Goal: Task Accomplishment & Management: Manage account settings

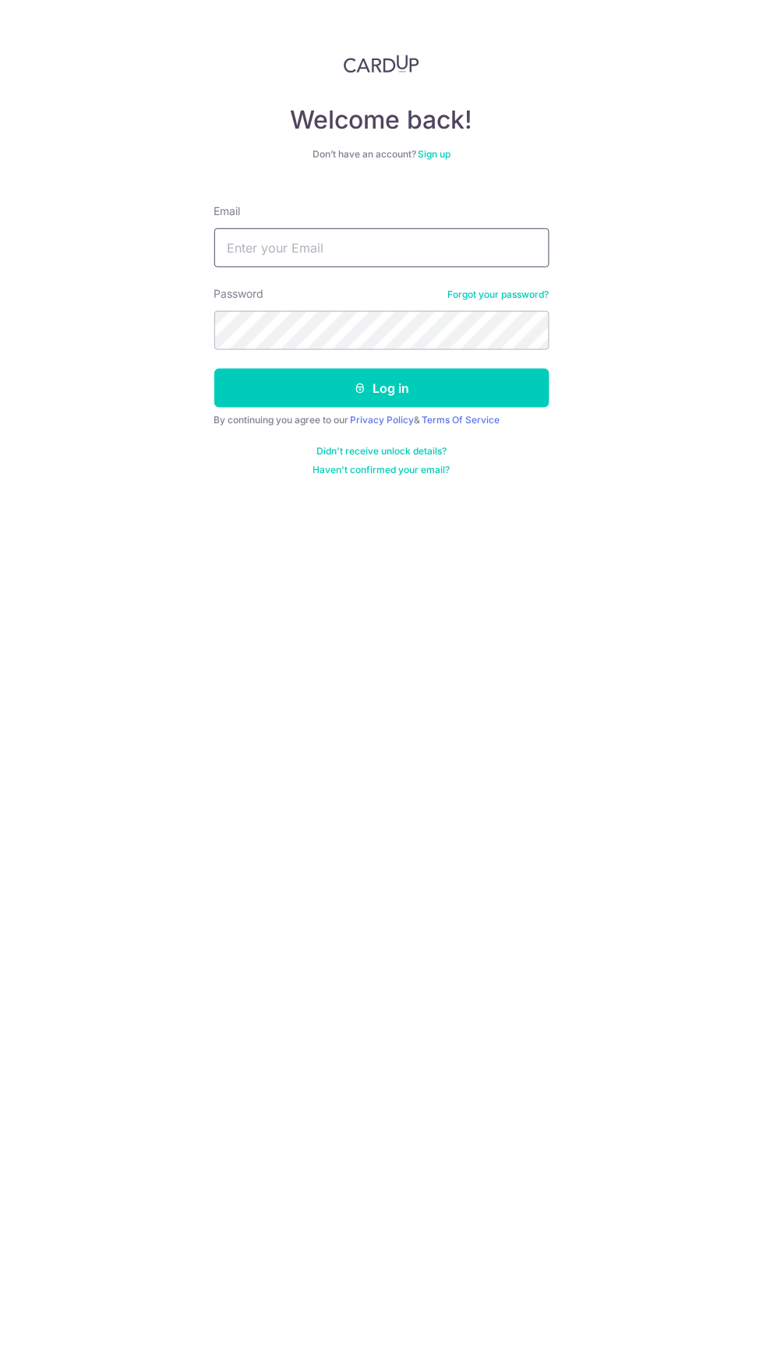
click at [414, 246] on input "Email" at bounding box center [381, 247] width 335 height 39
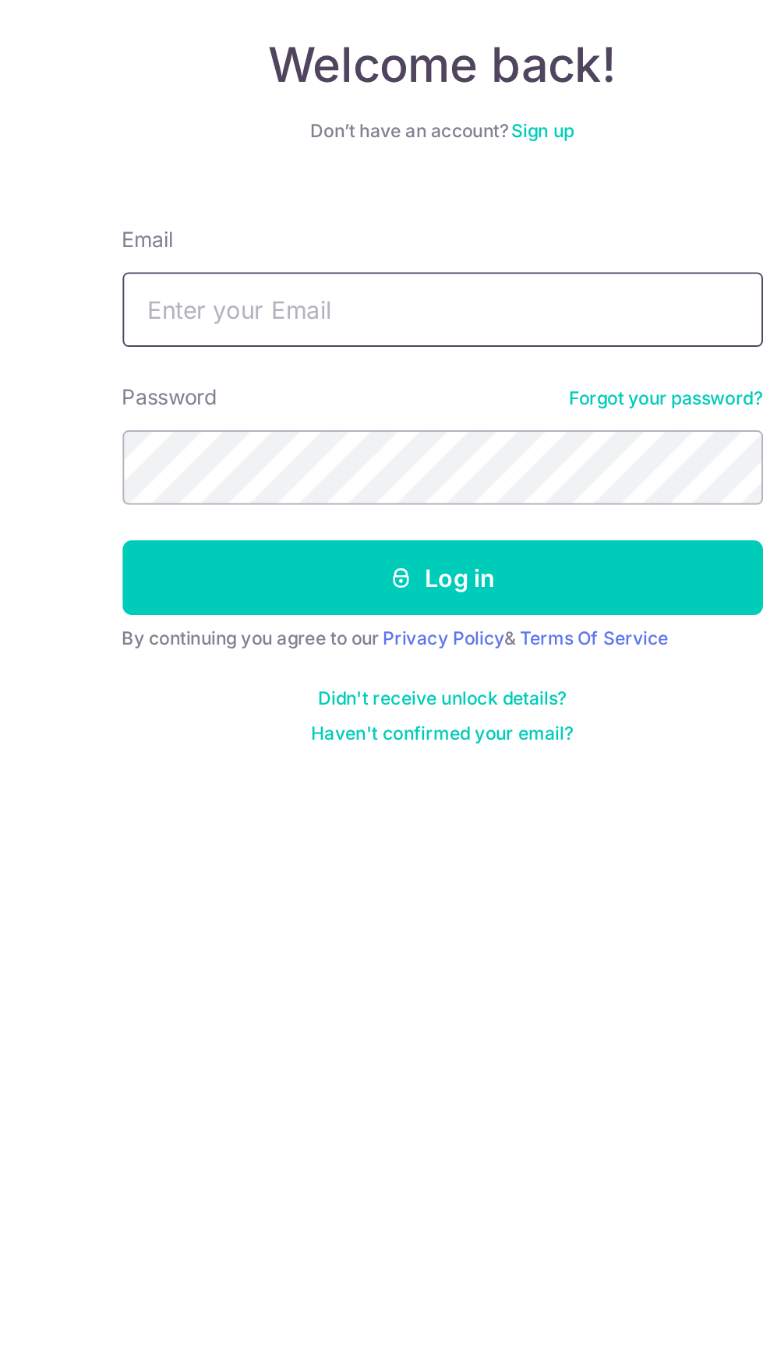
click at [392, 251] on input "Email" at bounding box center [381, 247] width 335 height 39
type input "Viviohm55@gmail.com"
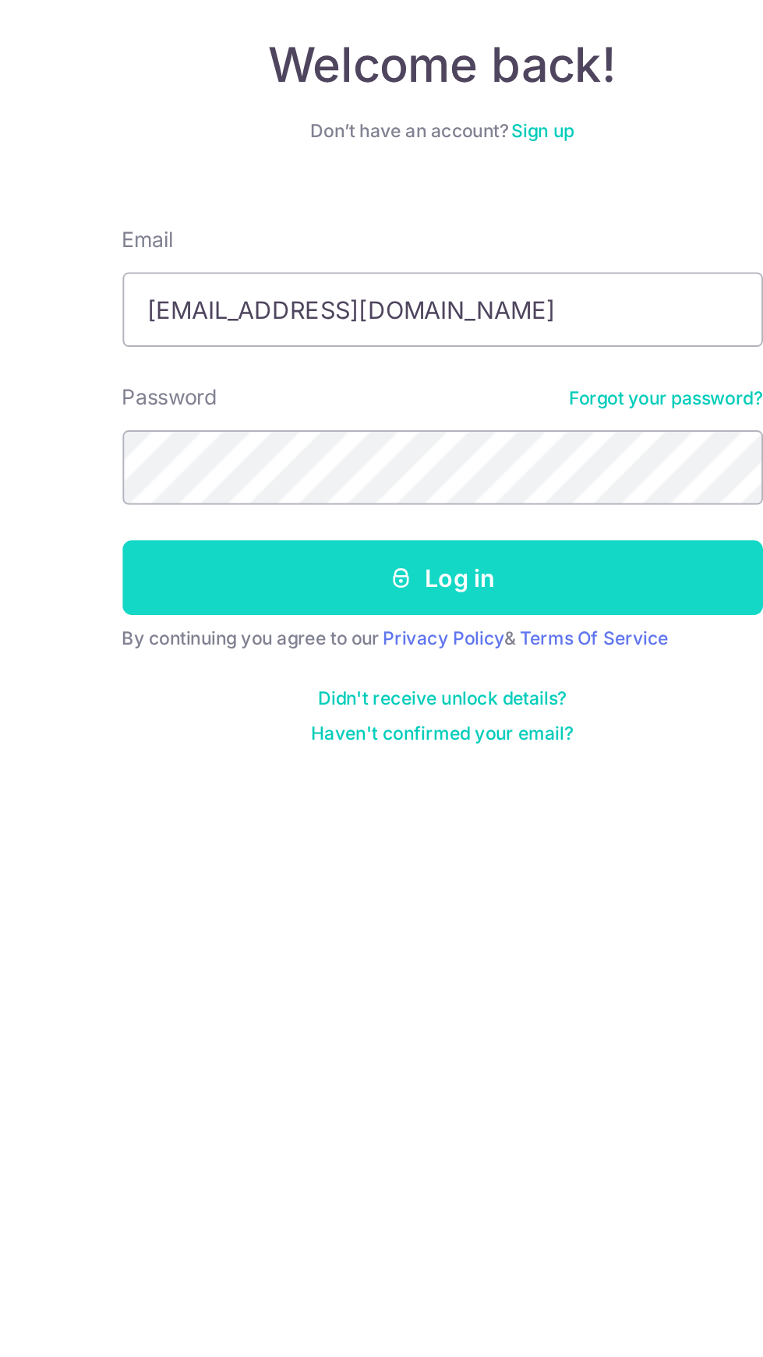
click at [433, 380] on button "Log in" at bounding box center [381, 388] width 335 height 39
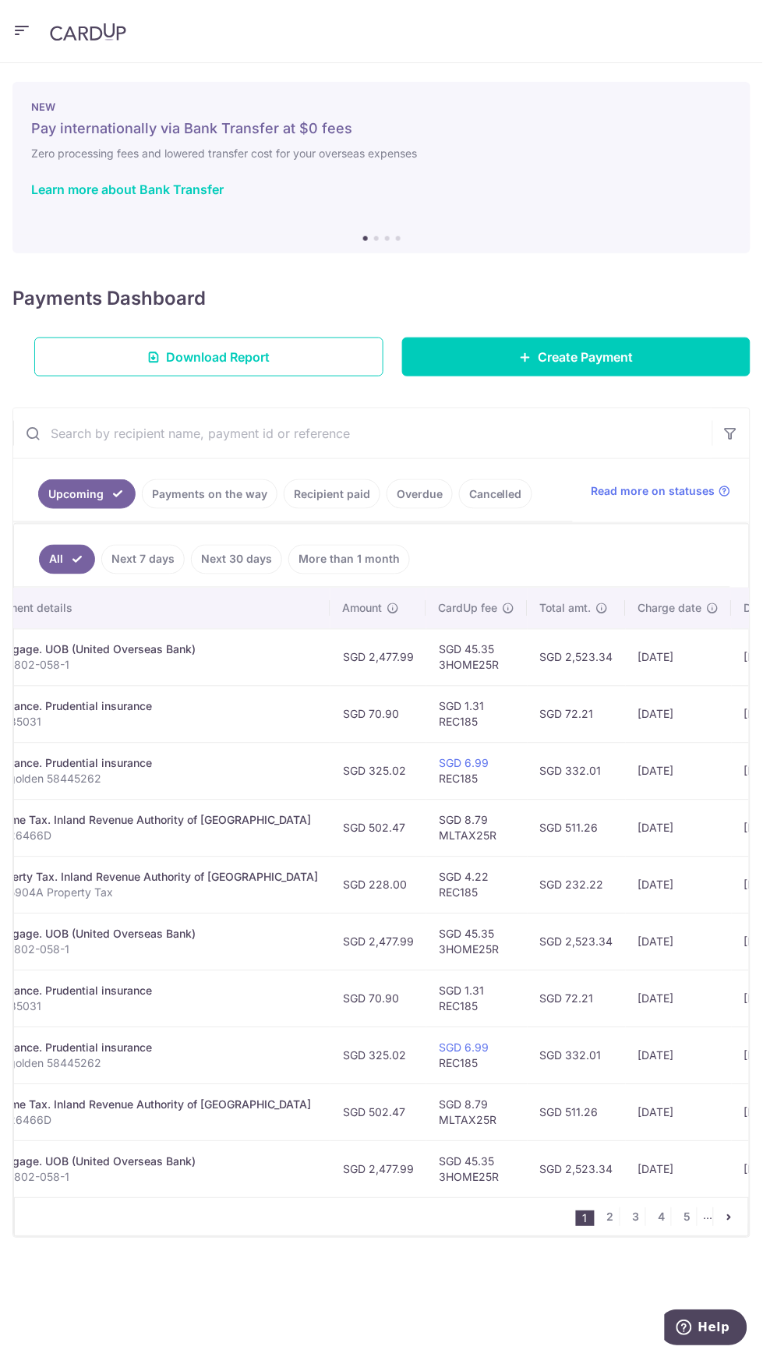
scroll to position [0, 348]
click at [611, 1216] on link "2" at bounding box center [610, 1217] width 19 height 19
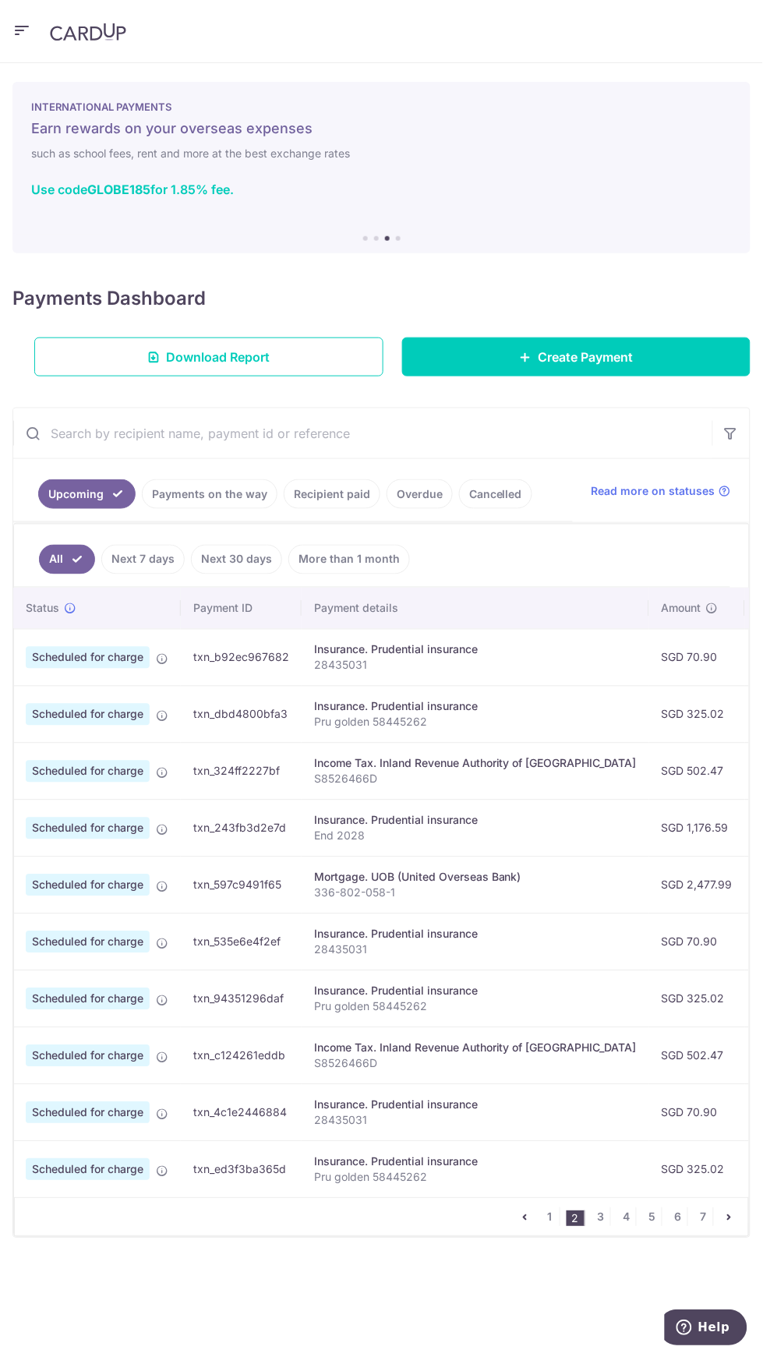
scroll to position [0, 0]
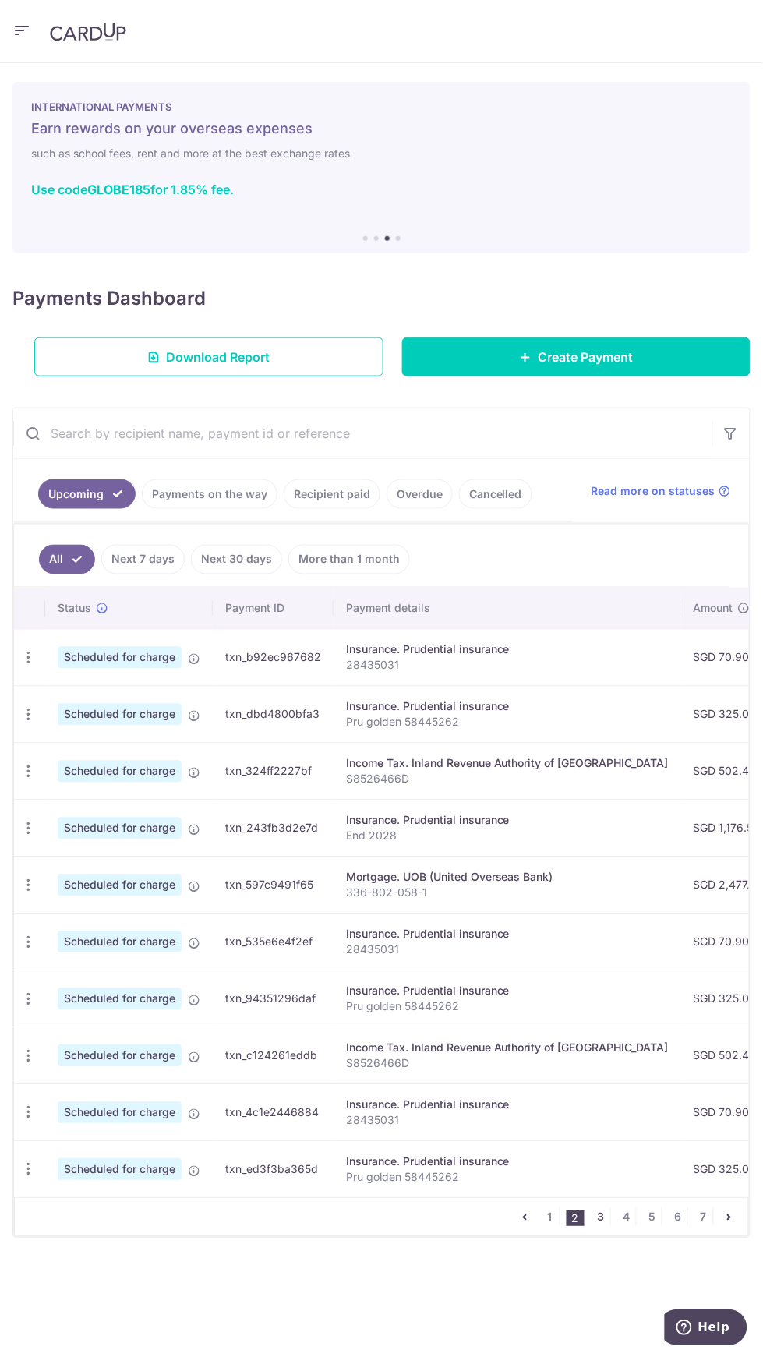
click at [600, 1224] on link "3" at bounding box center [601, 1217] width 19 height 19
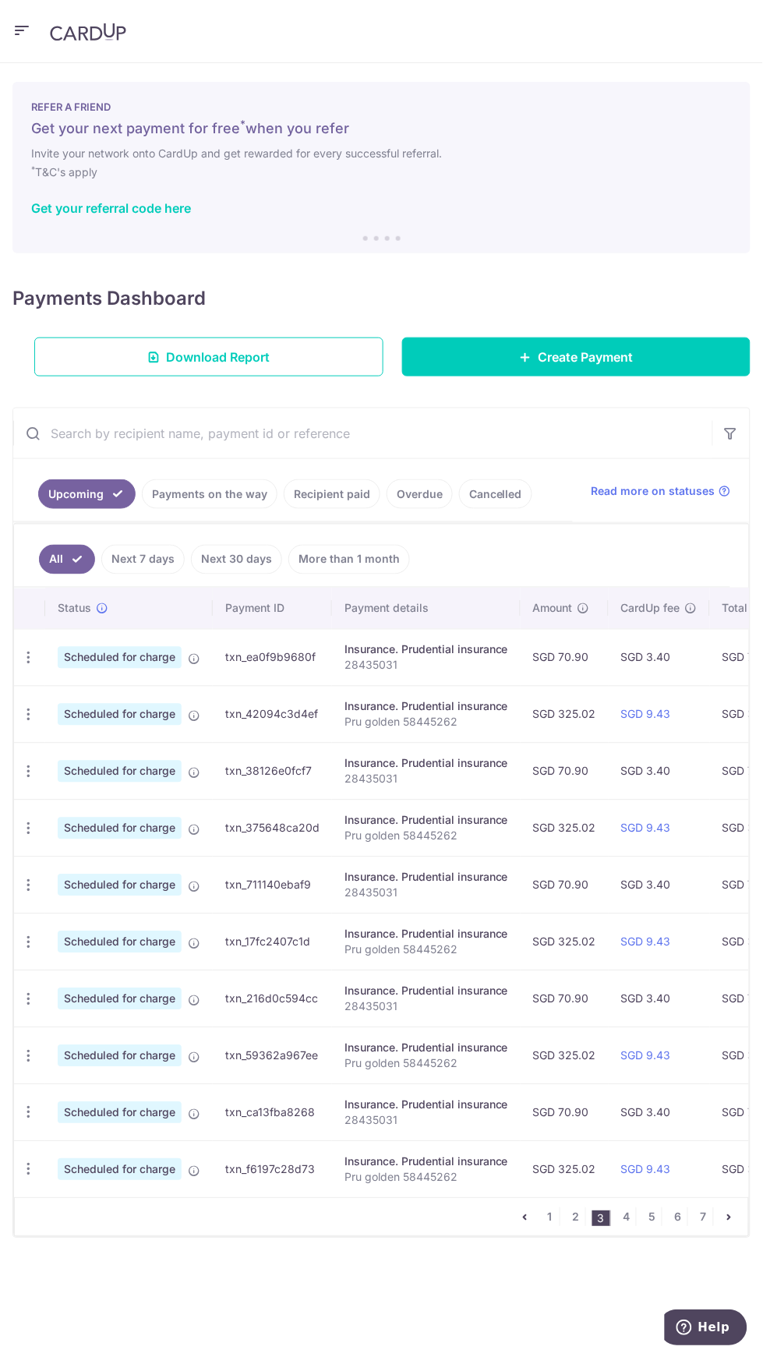
click at [319, 499] on link "Recipient paid" at bounding box center [332, 494] width 97 height 30
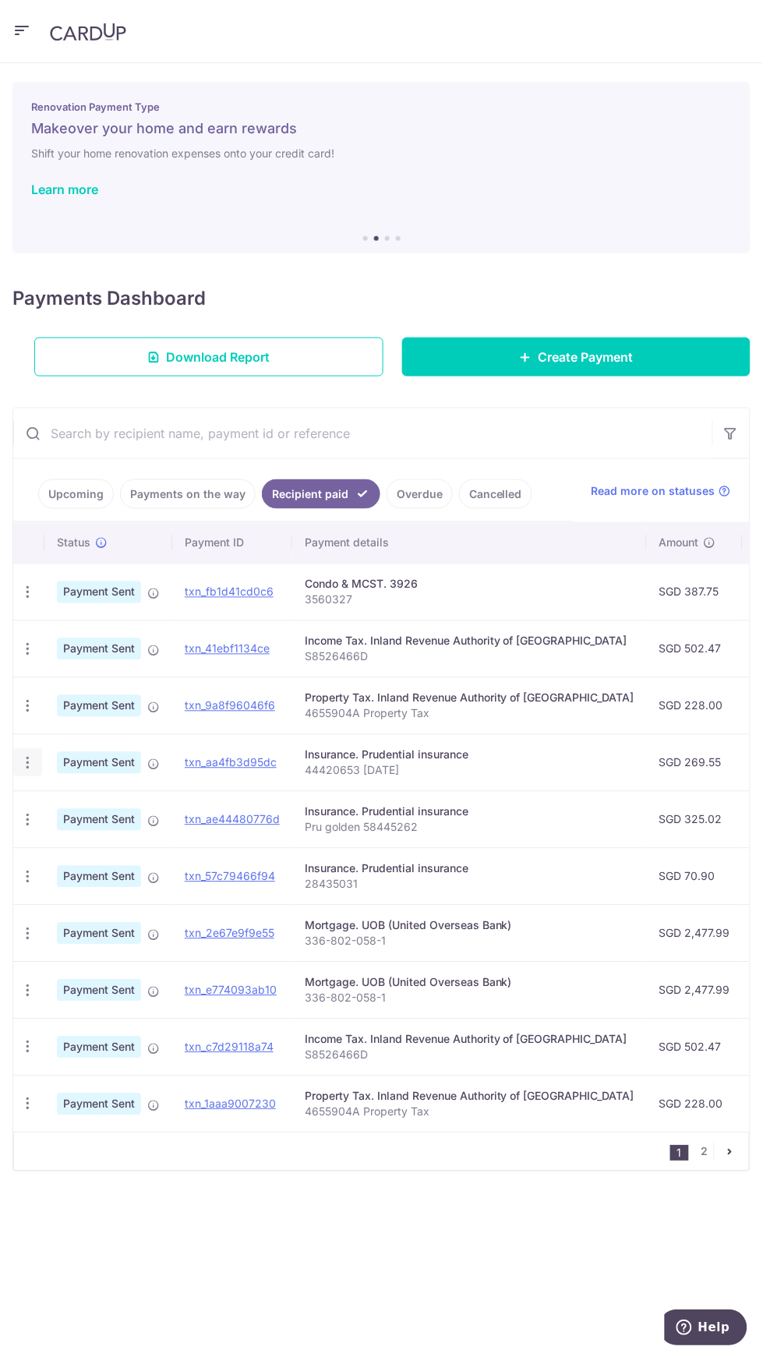
click at [27, 762] on icon "button" at bounding box center [27, 763] width 16 height 16
click at [552, 968] on div at bounding box center [381, 678] width 763 height 1357
click at [27, 590] on icon "button" at bounding box center [27, 593] width 16 height 16
click at [100, 624] on link "PDF Receipt" at bounding box center [95, 635] width 162 height 37
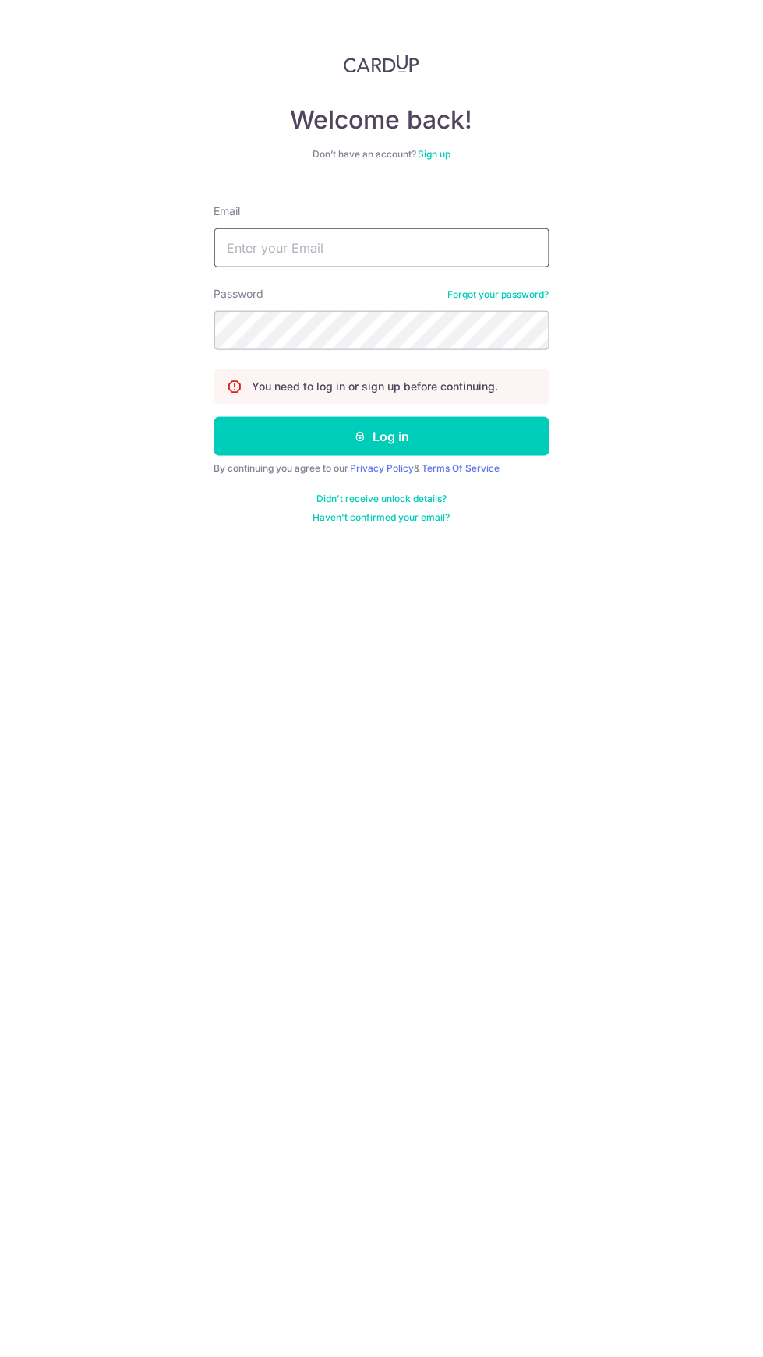
click at [442, 248] on input "Email" at bounding box center [381, 247] width 335 height 39
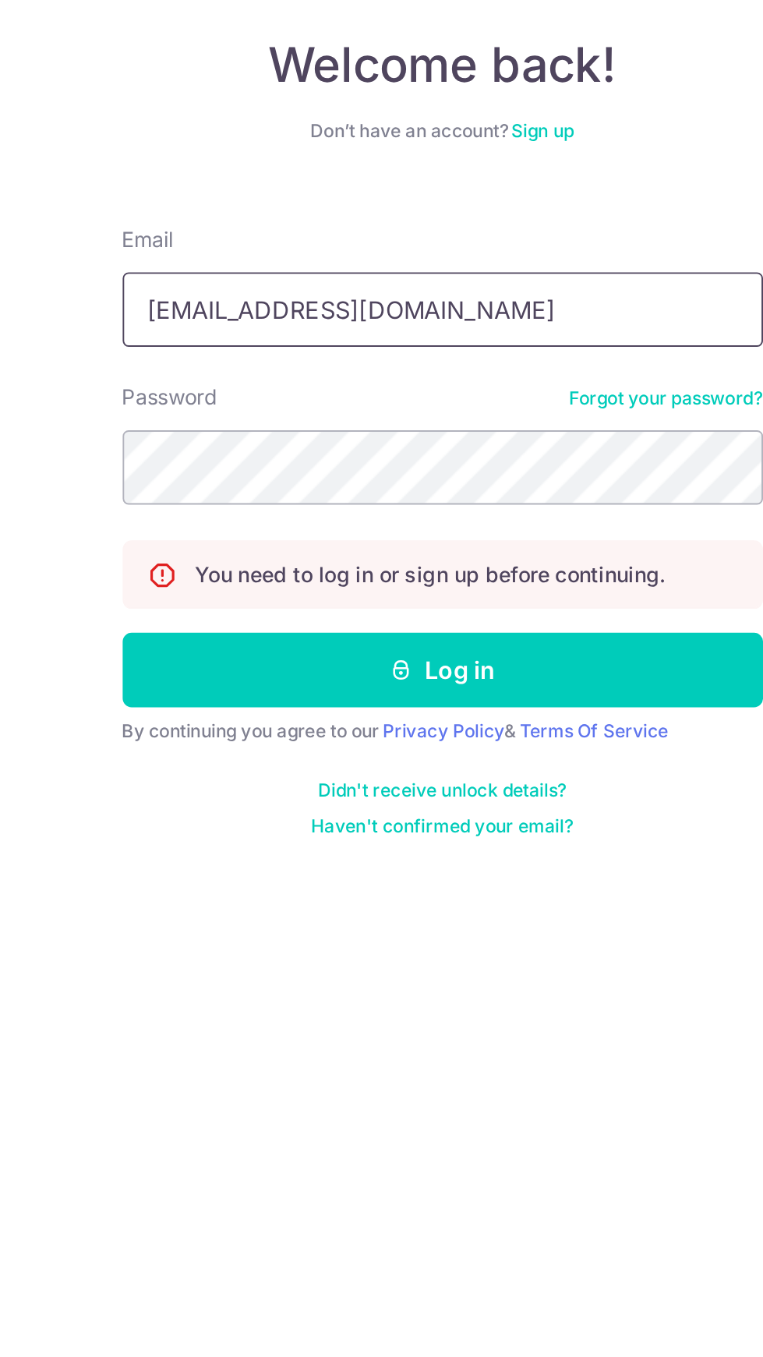
type input "Viviohm55@gmail.com"
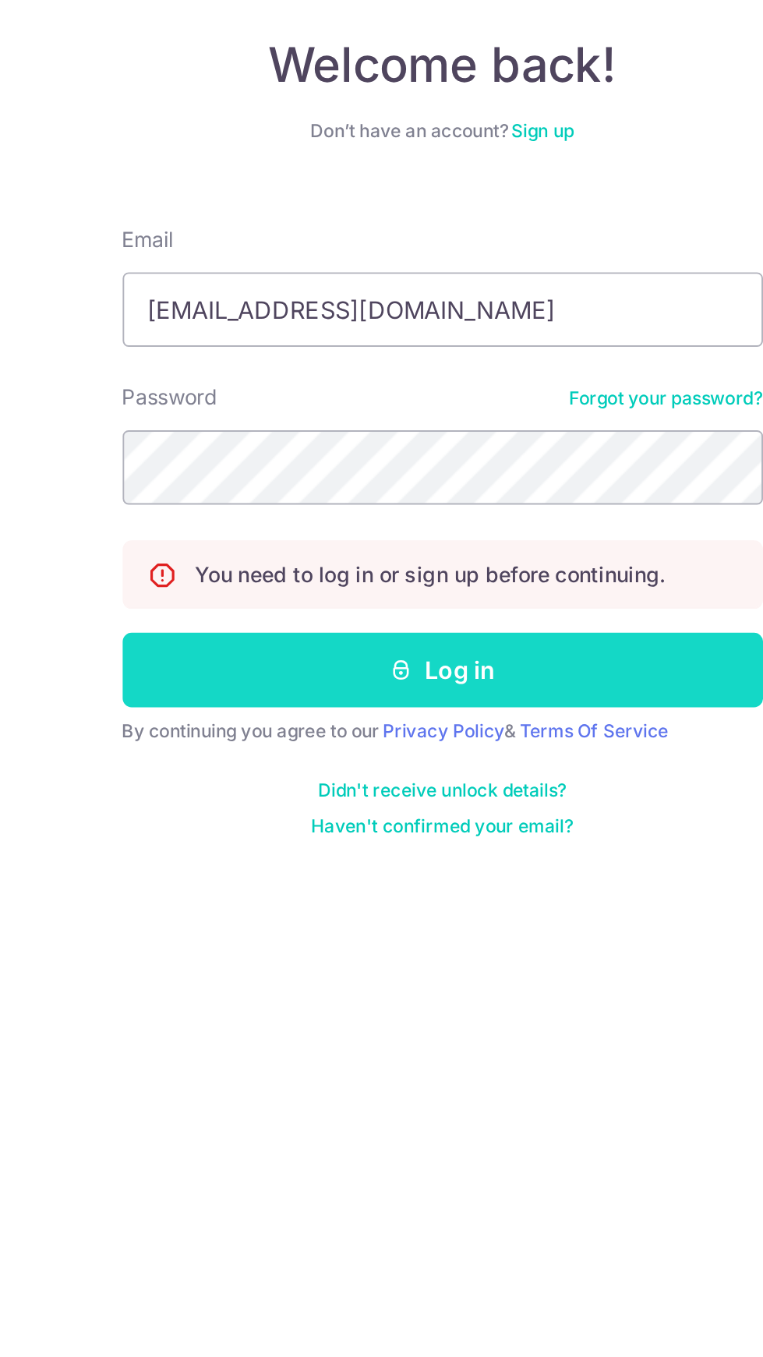
click at [458, 430] on button "Log in" at bounding box center [381, 436] width 335 height 39
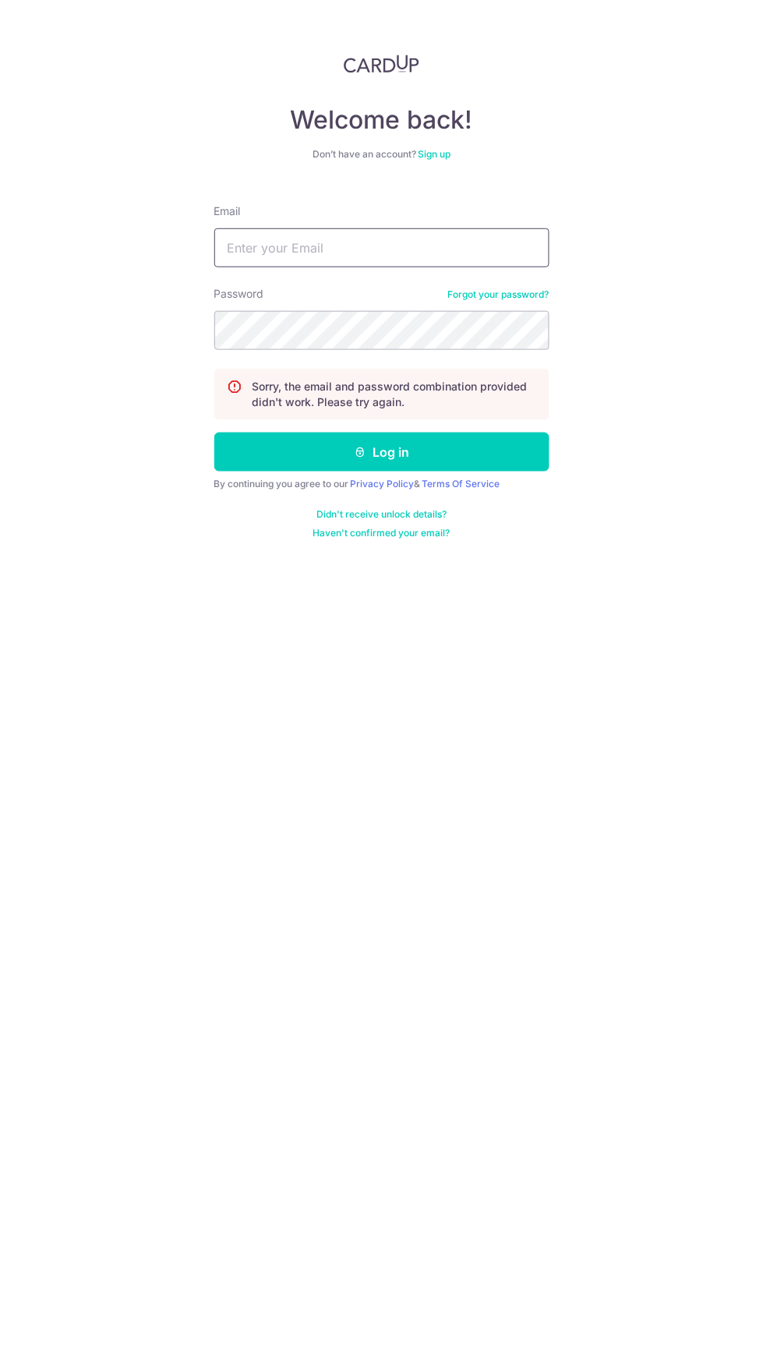
click at [422, 245] on input "Email" at bounding box center [381, 247] width 335 height 39
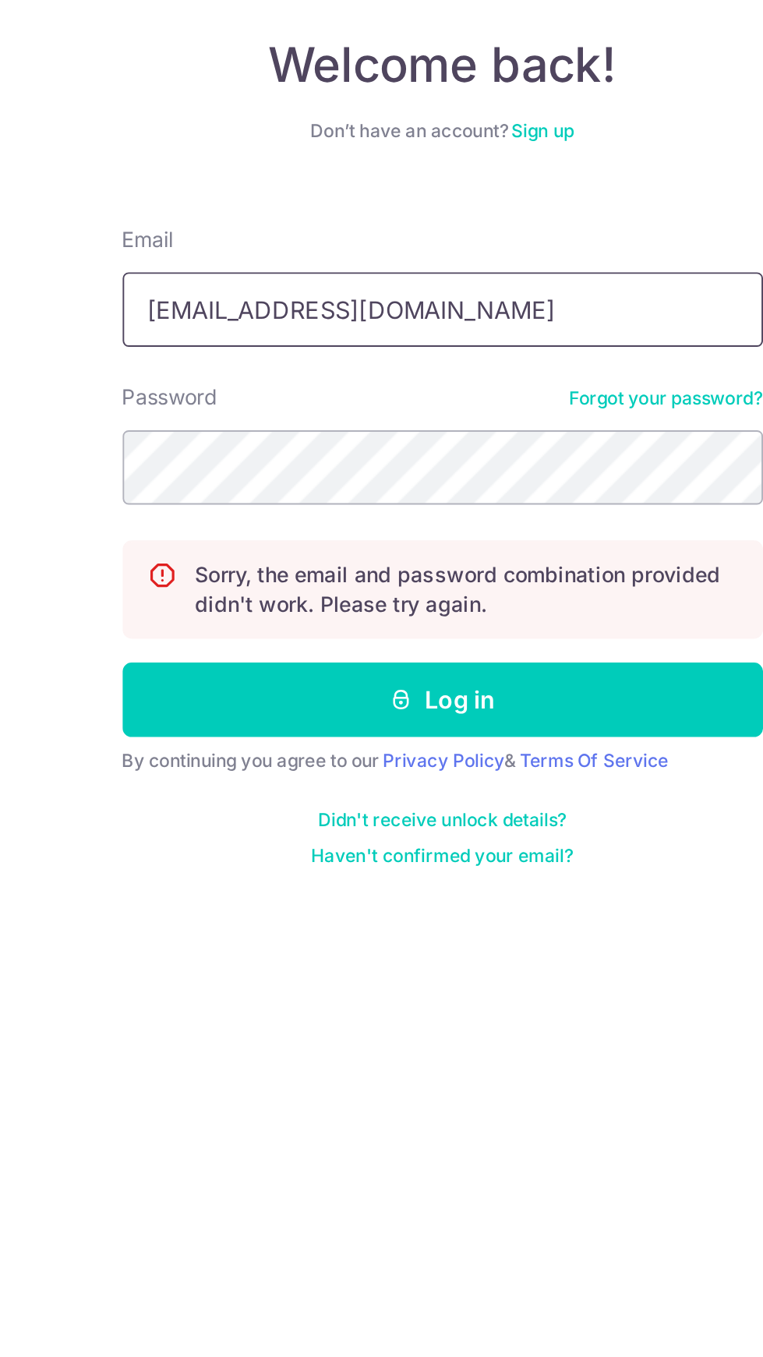
type input "Viviohm55@gmail.com"
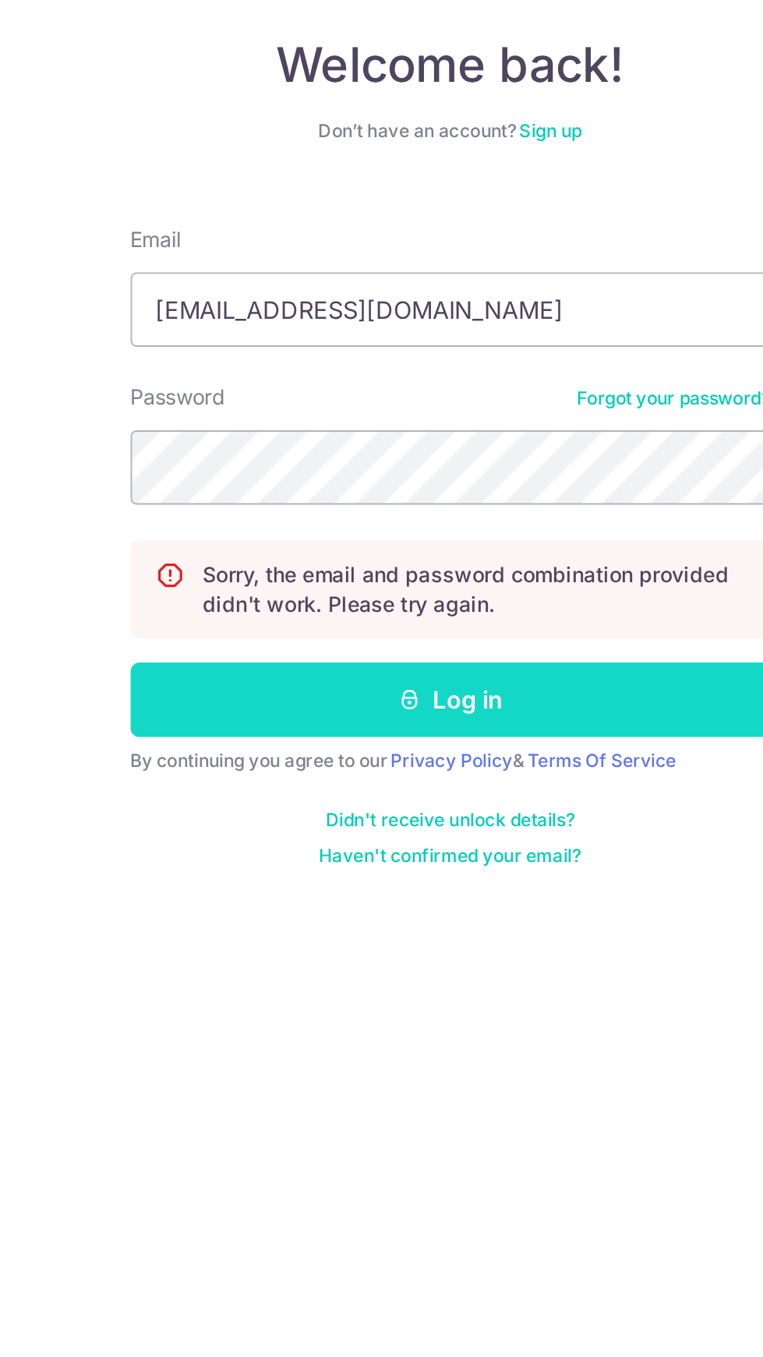
click at [419, 455] on button "Log in" at bounding box center [381, 452] width 335 height 39
